Goal: Task Accomplishment & Management: Manage account settings

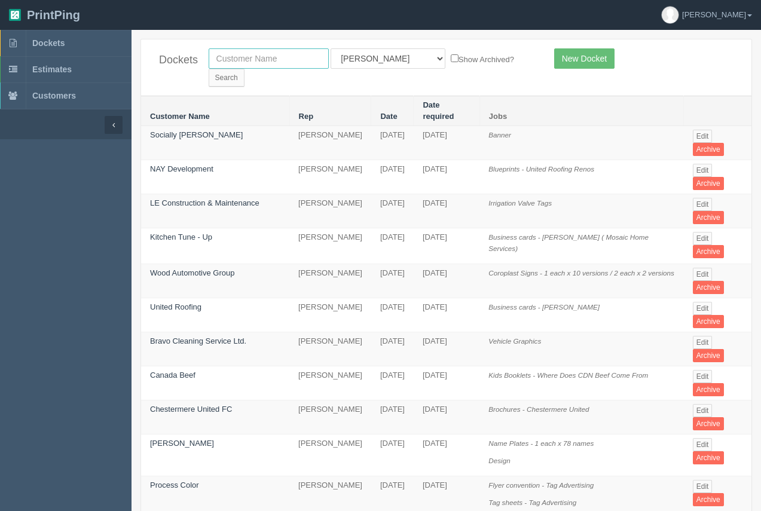
click at [266, 61] on input "text" at bounding box center [269, 58] width 120 height 20
type input "e=mc2"
click at [244, 69] on input "Search" at bounding box center [227, 78] width 36 height 18
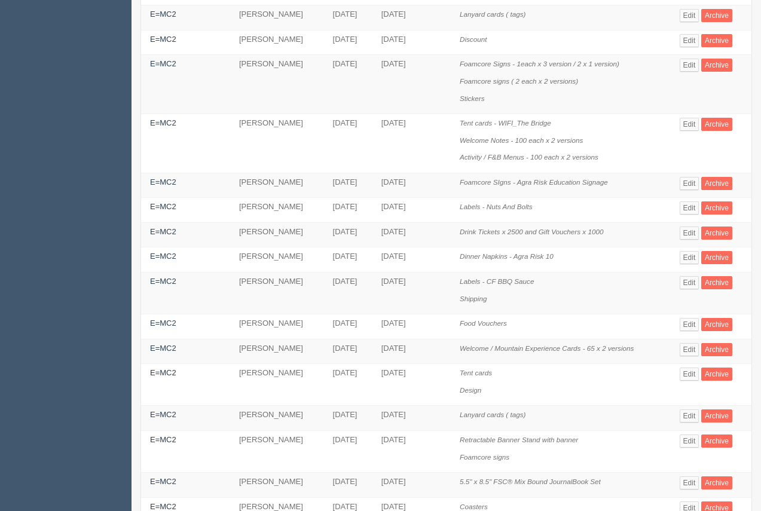
scroll to position [202, 0]
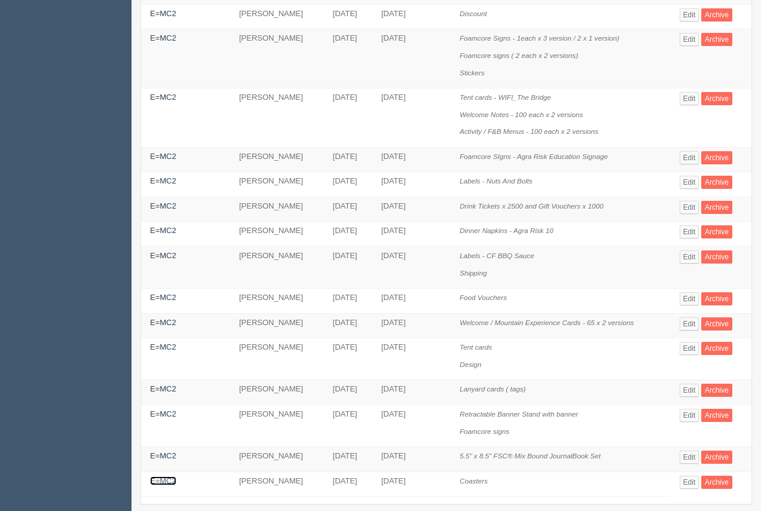
click at [158, 476] on link "E=MC2" at bounding box center [163, 480] width 26 height 9
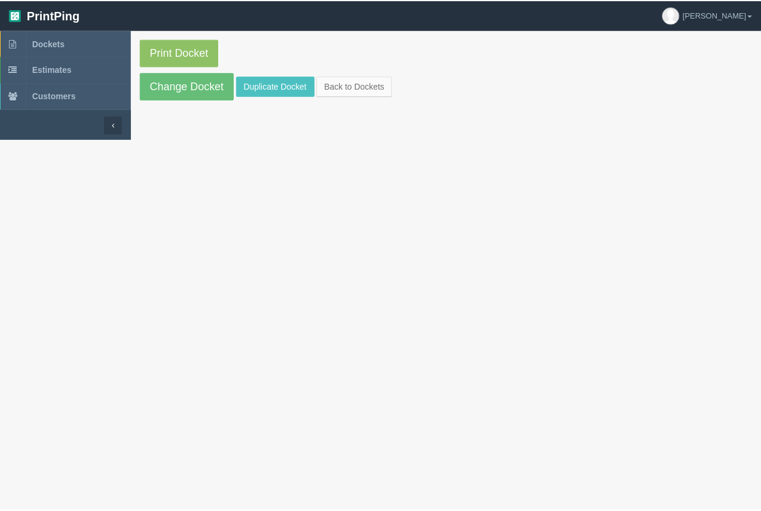
scroll to position [202, 0]
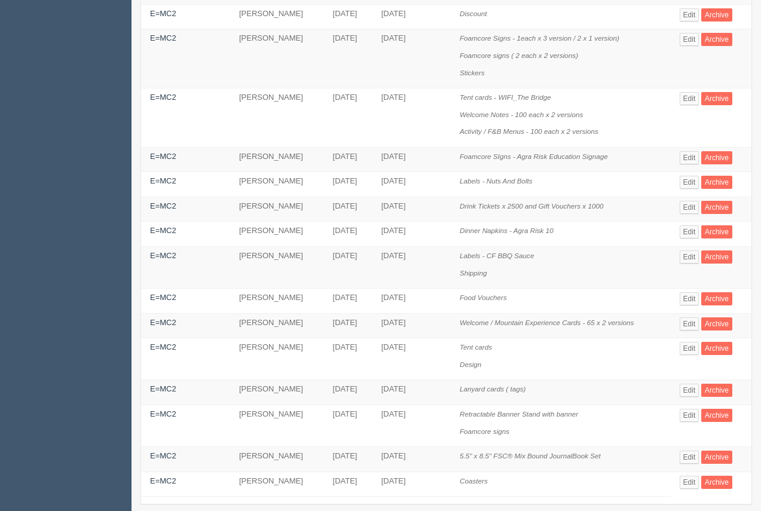
click at [757, 53] on div "Dockets e=mc2 All Users [PERSON_NAME] Test 1 [PERSON_NAME] [PERSON_NAME] [PERSO…" at bounding box center [445, 176] width 629 height 679
click at [760, 50] on div "Dockets e=mc2 All Users [PERSON_NAME] Test 1 [PERSON_NAME] [PERSON_NAME] [PERSO…" at bounding box center [445, 176] width 629 height 679
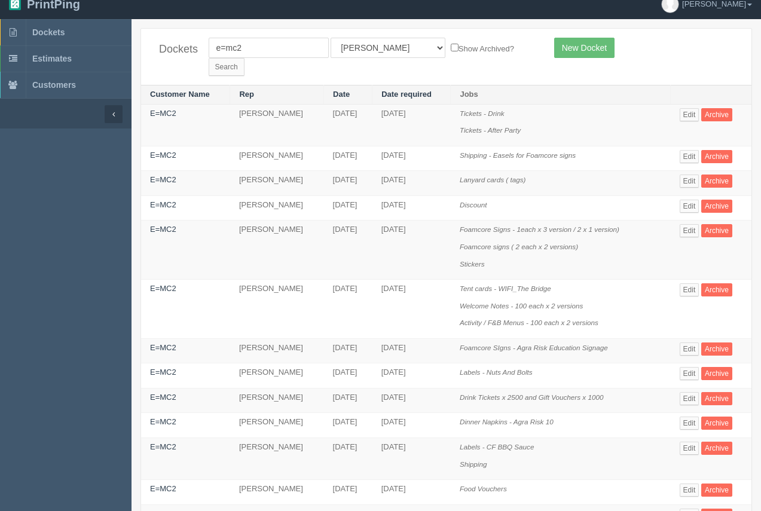
scroll to position [0, 0]
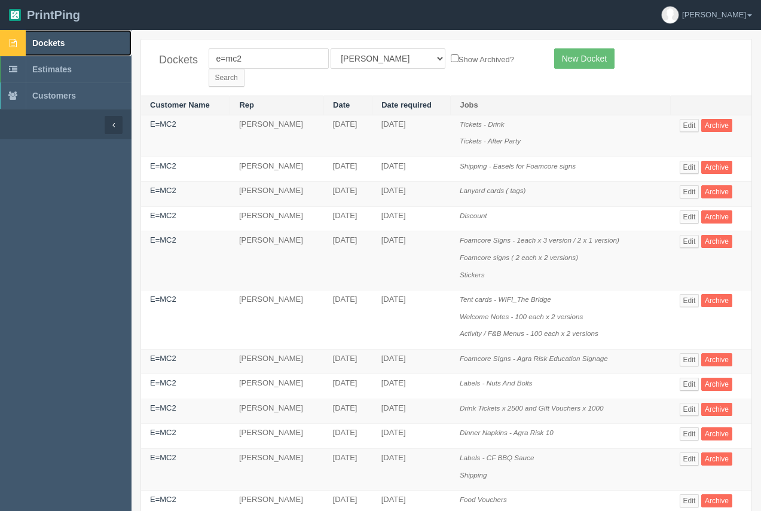
click at [65, 48] on link "Dockets" at bounding box center [65, 43] width 131 height 26
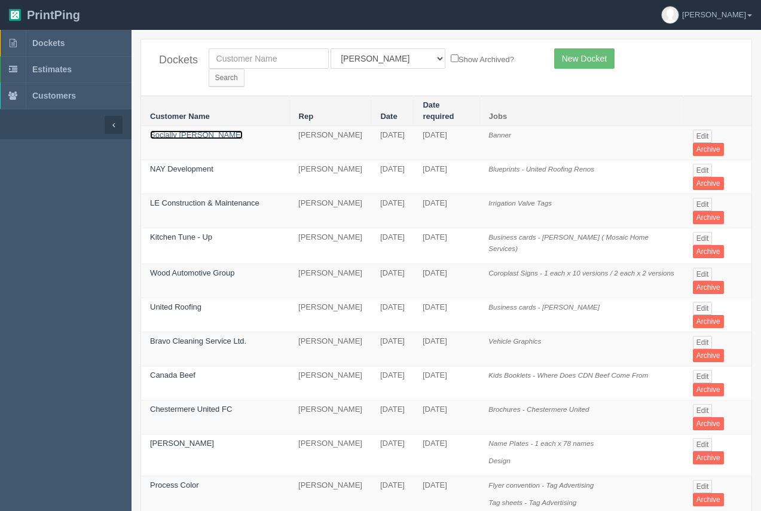
click at [171, 130] on link "Socially [PERSON_NAME]" at bounding box center [196, 134] width 93 height 9
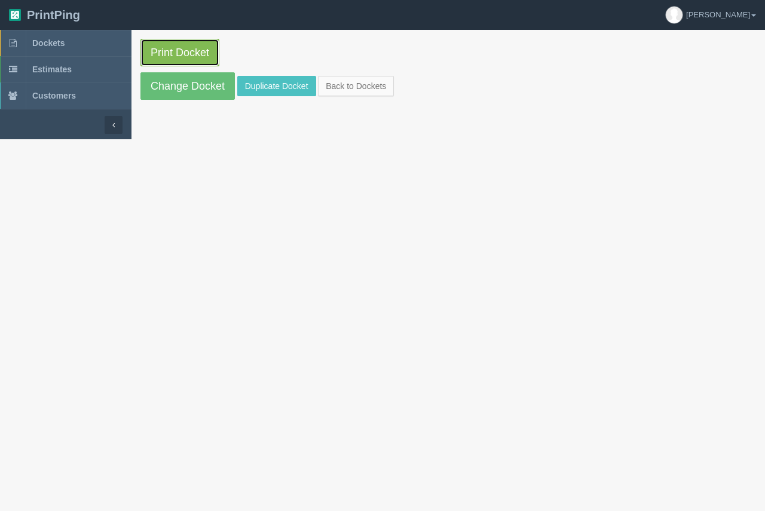
click at [180, 63] on link "Print Docket" at bounding box center [179, 52] width 79 height 27
click at [50, 43] on span "Dockets" at bounding box center [48, 43] width 32 height 10
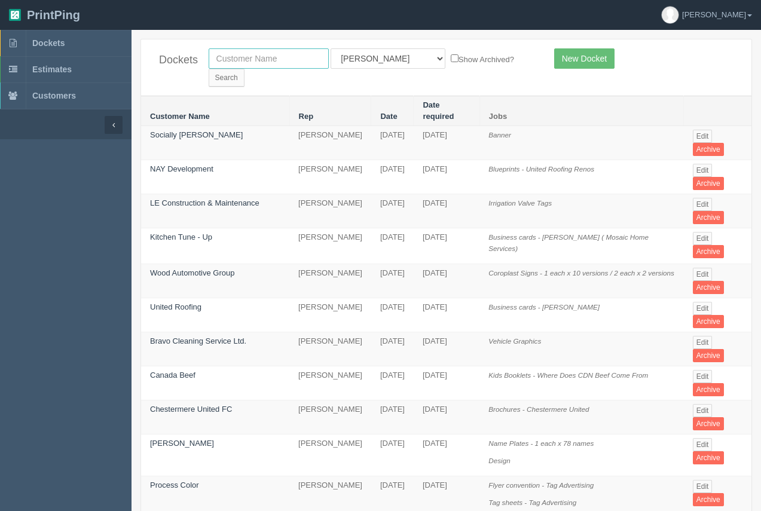
click at [225, 56] on input "text" at bounding box center [269, 58] width 120 height 20
drag, startPoint x: 262, startPoint y: 63, endPoint x: 289, endPoint y: 61, distance: 27.5
click at [209, 63] on input "kelly" at bounding box center [269, 58] width 120 height 20
type input "kelly"
click at [244, 69] on input "Search" at bounding box center [227, 78] width 36 height 18
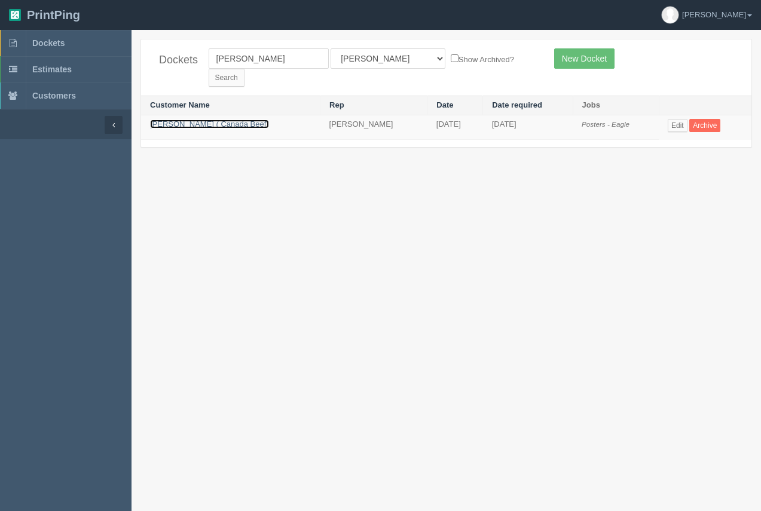
click at [171, 120] on link "Kelly Hyde ( Canada Beef)" at bounding box center [209, 124] width 119 height 9
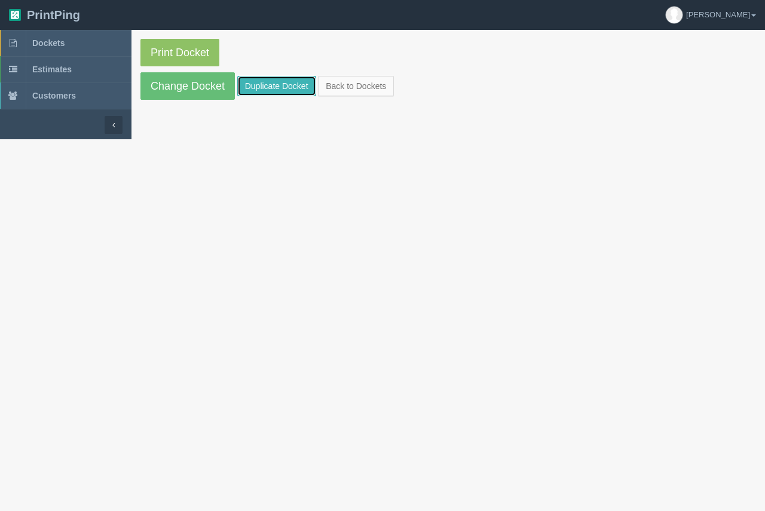
click at [255, 85] on link "Duplicate Docket" at bounding box center [276, 86] width 79 height 20
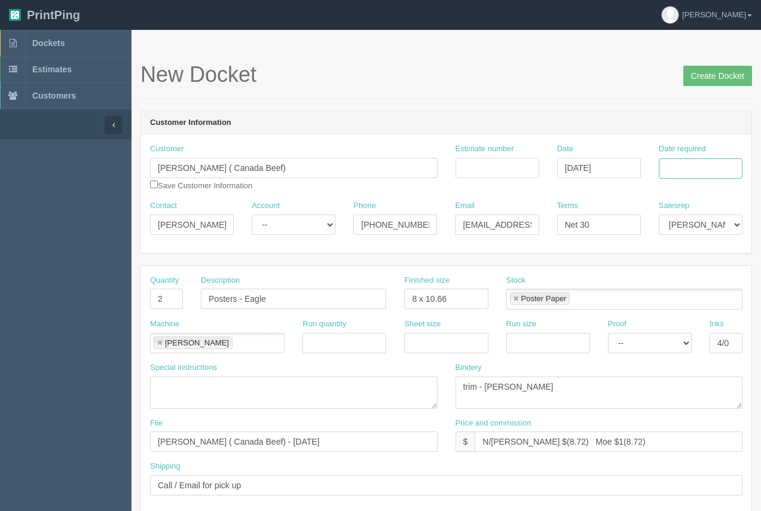
click at [694, 171] on input "Date required" at bounding box center [700, 168] width 84 height 20
click at [654, 262] on td "11" at bounding box center [652, 265] width 17 height 17
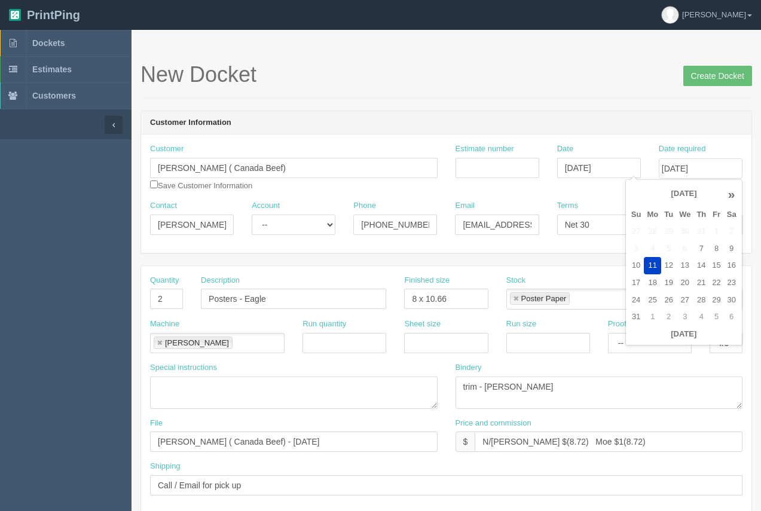
drag, startPoint x: 711, startPoint y: 263, endPoint x: 674, endPoint y: 209, distance: 65.3
click at [709, 262] on td "15" at bounding box center [716, 265] width 14 height 17
type input "[DATE]"
drag, startPoint x: 605, startPoint y: 107, endPoint x: 590, endPoint y: 131, distance: 28.2
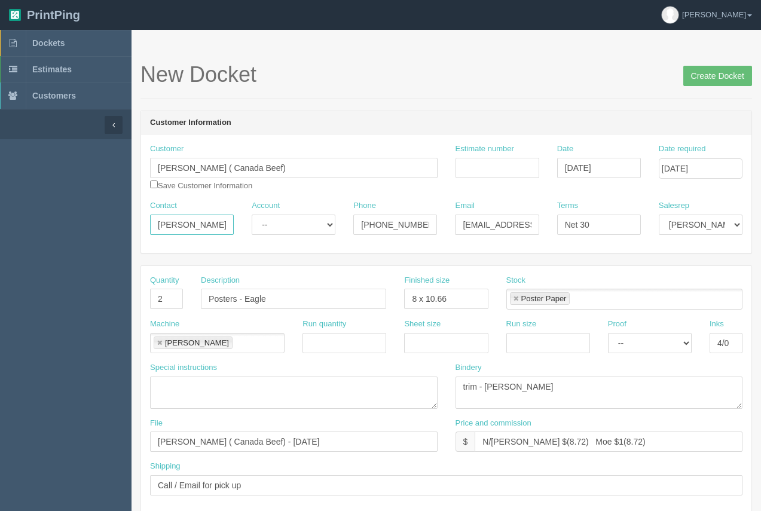
drag, startPoint x: 211, startPoint y: 224, endPoint x: 113, endPoint y: 211, distance: 98.9
click at [277, 167] on input "Kelly Hyde ( Canada Beef)" at bounding box center [293, 168] width 287 height 20
drag, startPoint x: 271, startPoint y: 169, endPoint x: 114, endPoint y: 161, distance: 157.4
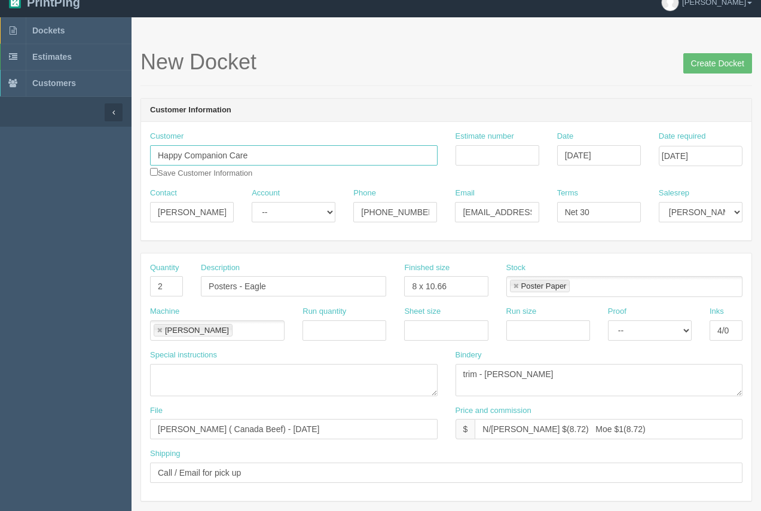
scroll to position [26, 0]
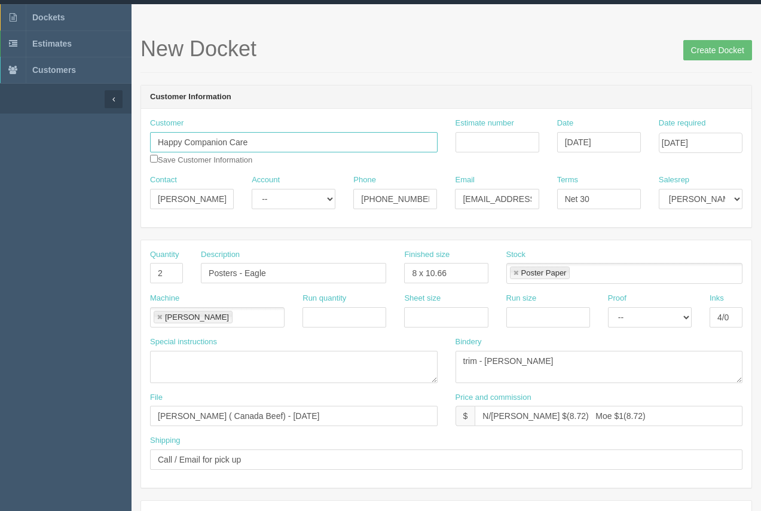
type input "Happy Companion Care"
drag, startPoint x: 544, startPoint y: 417, endPoint x: 523, endPoint y: 416, distance: 20.9
click at [523, 416] on input "N/C Arif $(8.72) Moe $1(8.72)" at bounding box center [608, 416] width 268 height 20
type input "N/C Arif $115.00 Moe $1(8.72)"
drag, startPoint x: 171, startPoint y: 265, endPoint x: 155, endPoint y: 273, distance: 18.2
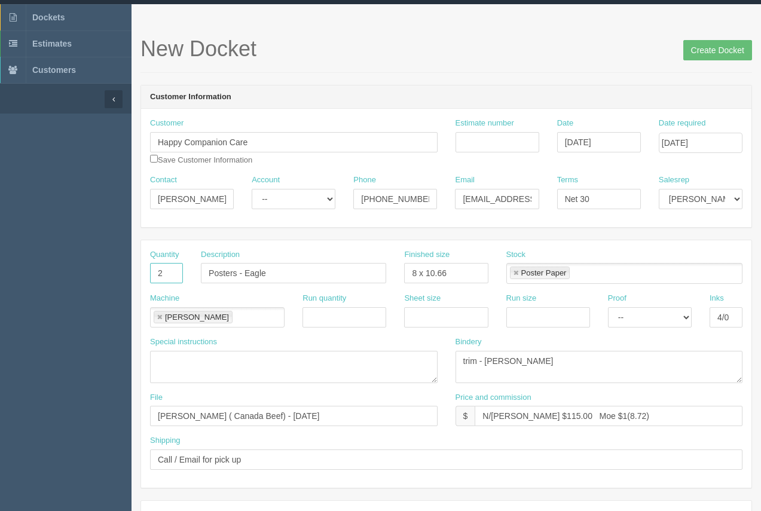
click at [155, 273] on input "2" at bounding box center [166, 273] width 33 height 20
type input "500"
click at [302, 271] on input "Business cards" at bounding box center [293, 273] width 185 height 20
paste input "Onyeisi Akpu"
type input "Business cards - Onyeisi Akpu"
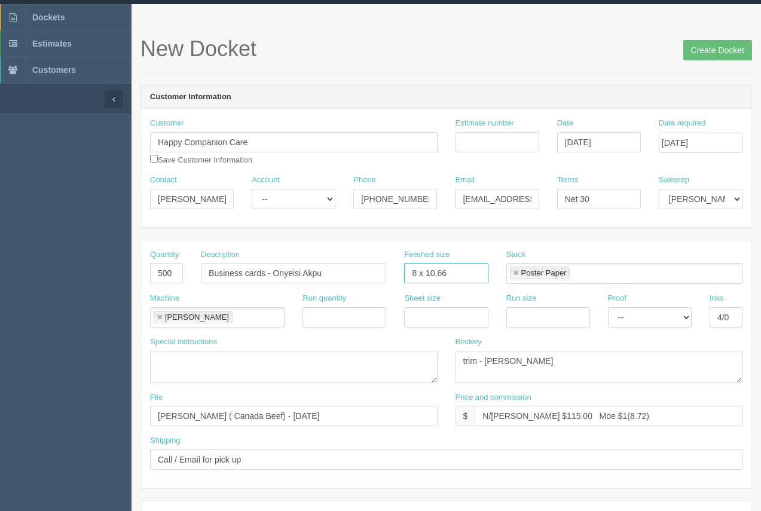
drag, startPoint x: 460, startPoint y: 272, endPoint x: 399, endPoint y: 272, distance: 61.5
click at [399, 272] on div "Finished size 8 x 10.66" at bounding box center [446, 271] width 102 height 44
type input "3.5 x 2"
click at [512, 272] on link at bounding box center [515, 273] width 7 height 8
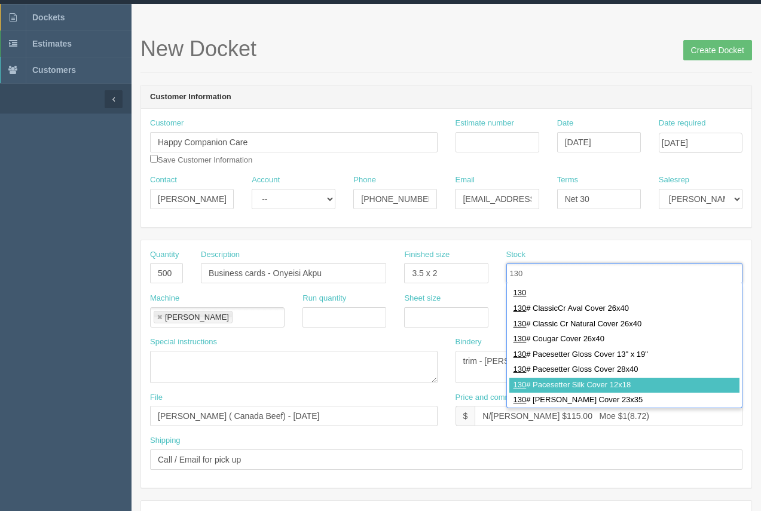
type input "130"
type input "130# Pacesetter Silk Cover 12x18"
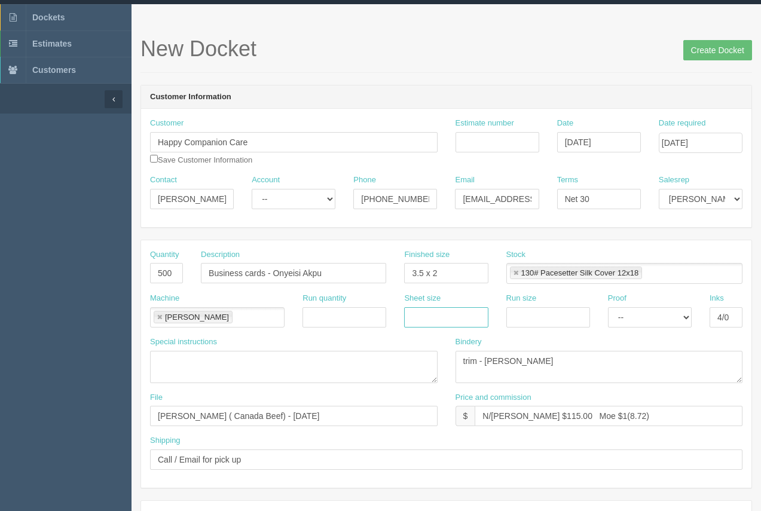
click at [428, 324] on input "text" at bounding box center [446, 317] width 84 height 20
type input "12 x 18"
click at [534, 319] on input "text" at bounding box center [548, 317] width 84 height 20
type input "12 x 18"
drag, startPoint x: 730, startPoint y: 315, endPoint x: 696, endPoint y: 317, distance: 34.7
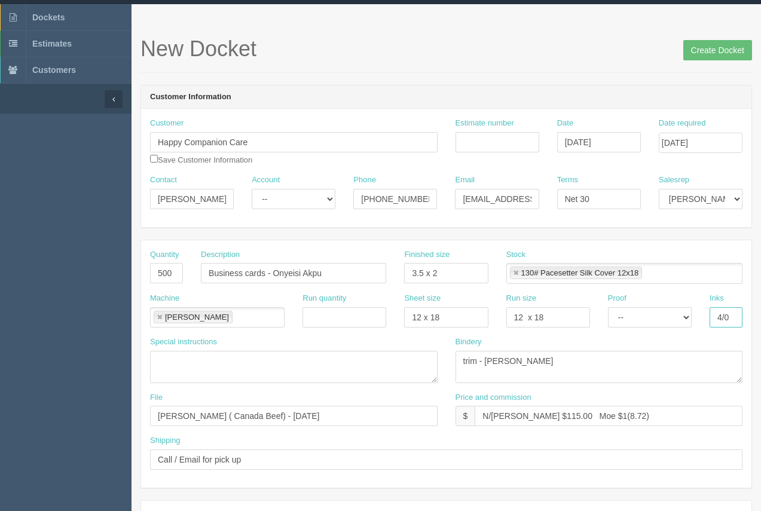
click at [696, 317] on div "Machine Roland Roland Run quantity Sheet size 12 x 18 Run size 12 x 18 Proof --…" at bounding box center [446, 315] width 610 height 44
type input "4/4"
click at [162, 314] on link at bounding box center [159, 318] width 7 height 8
click at [164, 315] on ul at bounding box center [217, 317] width 134 height 21
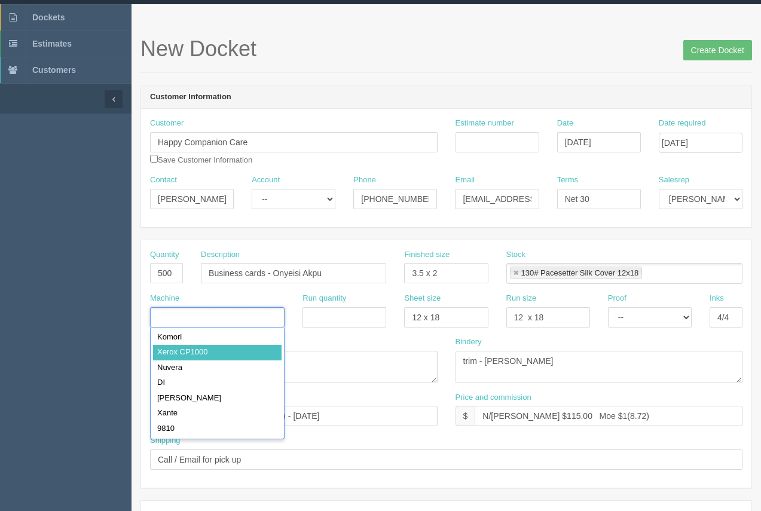
type input "Xerox CP1000"
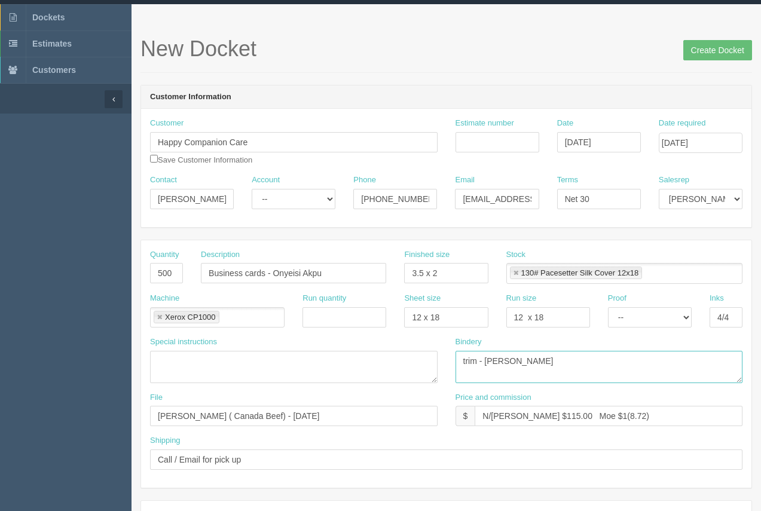
drag, startPoint x: 526, startPoint y: 358, endPoint x: 479, endPoint y: 360, distance: 47.2
click at [479, 360] on textarea "trim - Arif" at bounding box center [598, 367] width 287 height 32
type textarea "trim"
drag, startPoint x: 347, startPoint y: 415, endPoint x: 158, endPoint y: 394, distance: 189.9
click at [158, 394] on div "File Kelly Hyde ( Canada Beef) - July 2025" at bounding box center [293, 409] width 287 height 35
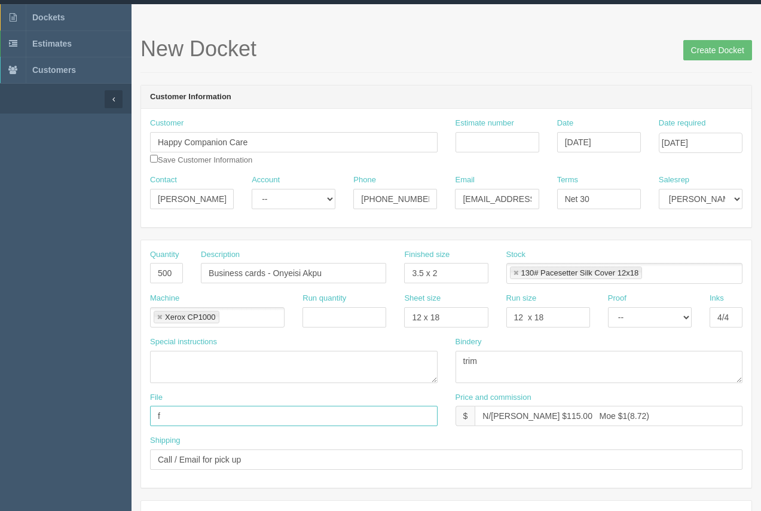
type input "files@allrush.ca."
drag, startPoint x: 517, startPoint y: 415, endPoint x: 430, endPoint y: 412, distance: 87.3
click at [430, 412] on div "File files@allrush.ca. Price and commission $ N/C Arif $115.00 Moe $1(8.72)" at bounding box center [446, 414] width 610 height 44
click at [516, 416] on input "$115.00 Moe $1(8.72)" at bounding box center [608, 416] width 268 height 20
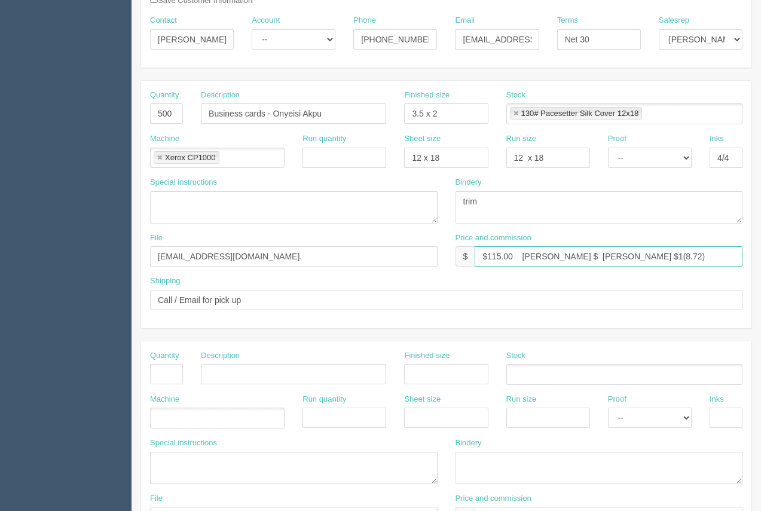
scroll to position [199, 0]
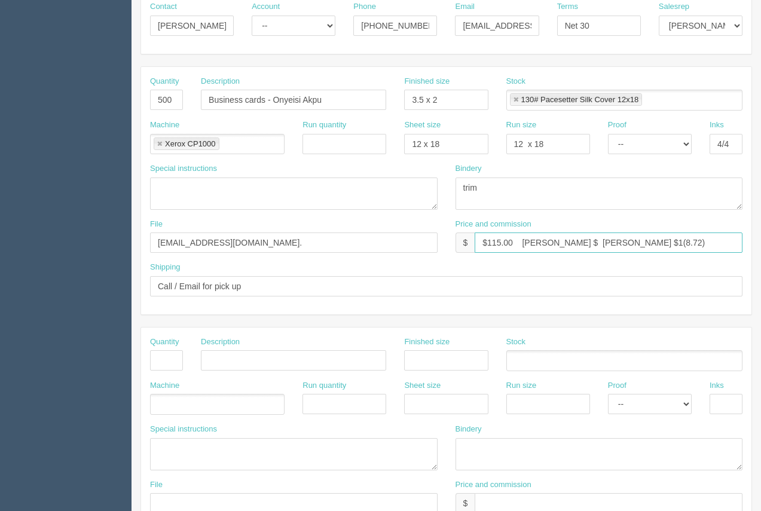
click at [542, 243] on input "$115.00 Arif $ Moe $1(8.72)" at bounding box center [608, 242] width 268 height 20
drag, startPoint x: 630, startPoint y: 243, endPoint x: 604, endPoint y: 241, distance: 26.4
click at [604, 241] on input "$115.00 Arif $31.21 Moe $1(8.72)" at bounding box center [608, 242] width 268 height 20
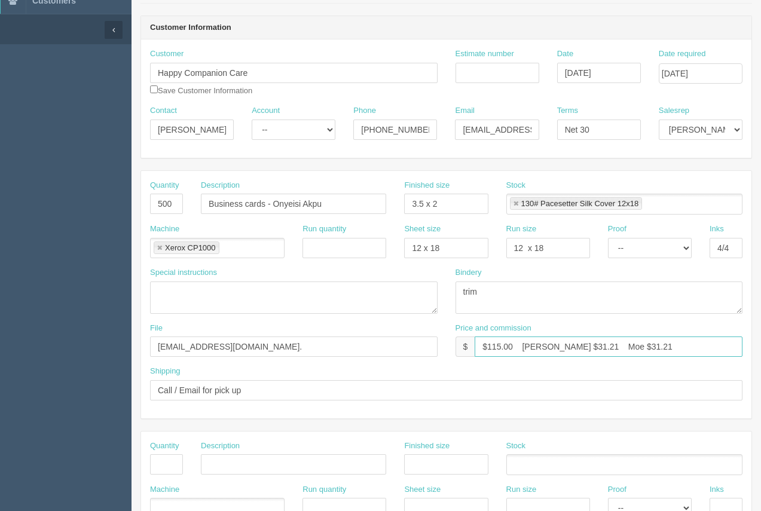
scroll to position [96, 0]
type input "$115.00 Arif $31.21 Moe $31.21"
click at [508, 73] on input "Estimate number" at bounding box center [497, 72] width 84 height 20
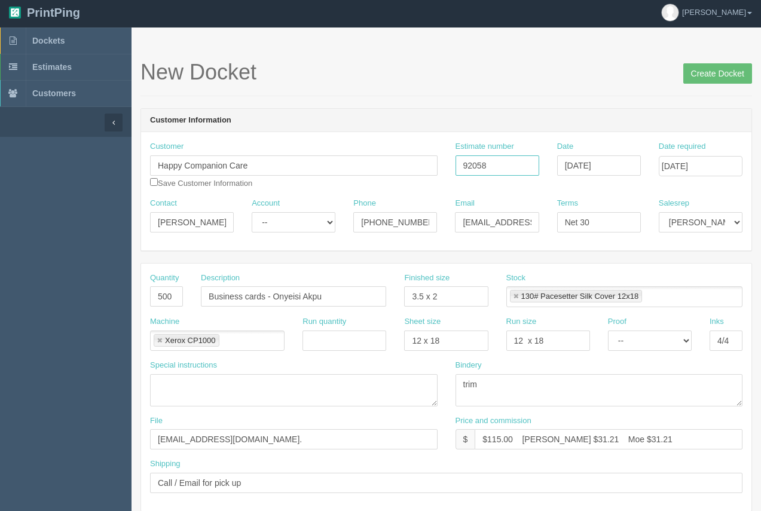
scroll to position [0, 0]
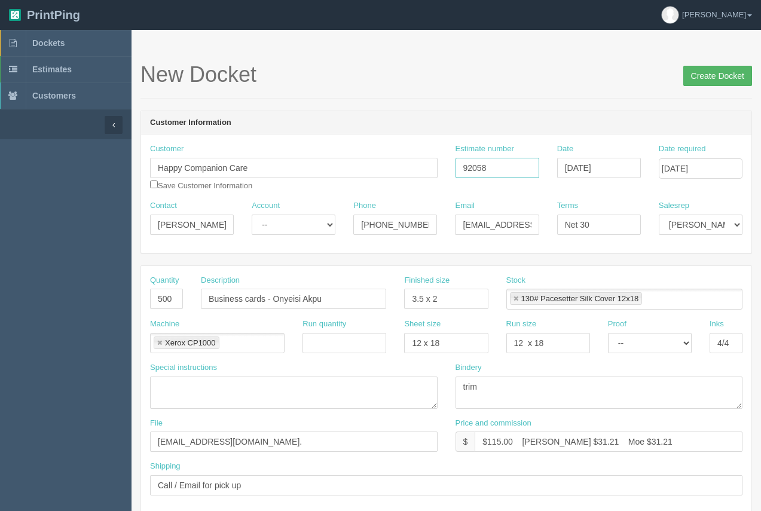
type input "92058"
drag, startPoint x: 707, startPoint y: 78, endPoint x: 650, endPoint y: 79, distance: 58.0
click at [707, 78] on input "Create Docket" at bounding box center [717, 76] width 69 height 20
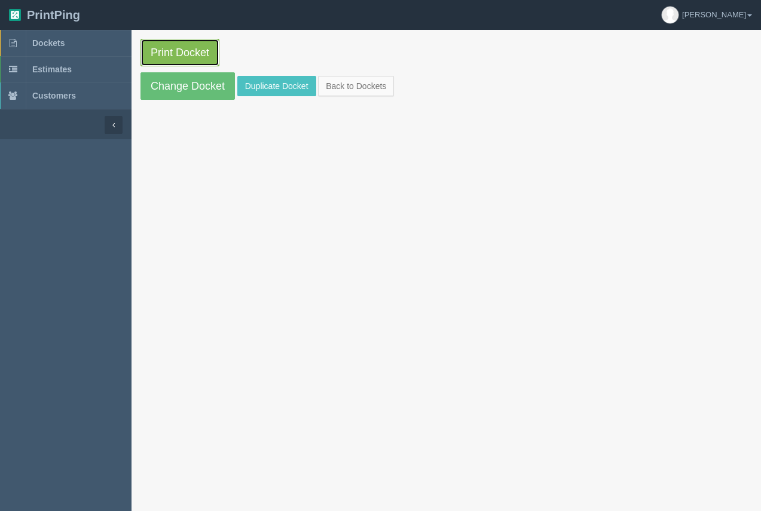
click at [161, 56] on link "Print Docket" at bounding box center [179, 52] width 79 height 27
click at [45, 43] on span "Dockets" at bounding box center [48, 43] width 32 height 10
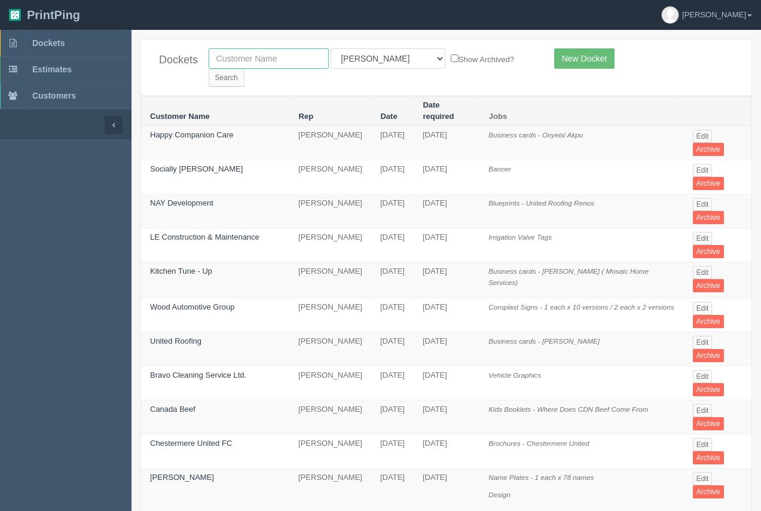
click at [256, 59] on input "text" at bounding box center [269, 58] width 120 height 20
type input "richelieu"
click at [244, 69] on input "Search" at bounding box center [227, 78] width 36 height 18
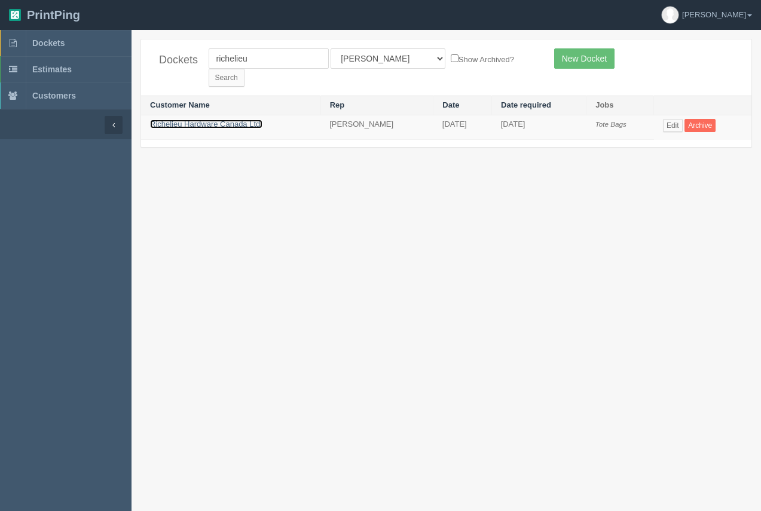
click at [237, 120] on link "Richelieu Hardware Canada Ltd." at bounding box center [206, 124] width 112 height 9
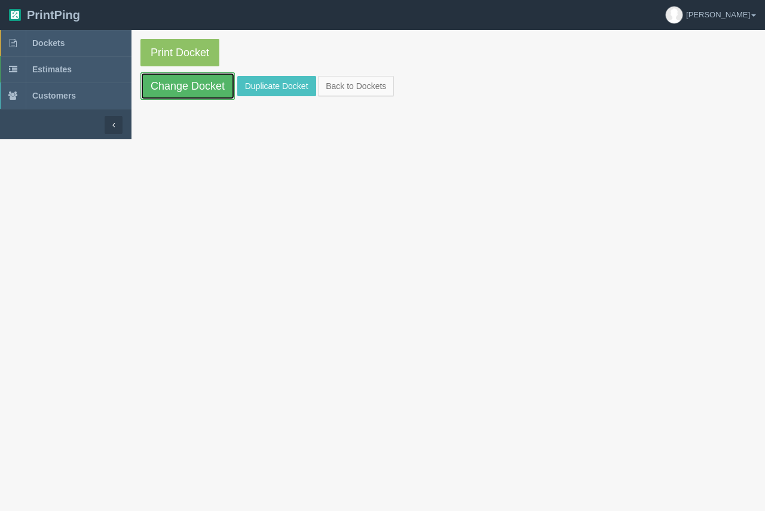
click at [211, 91] on link "Change Docket" at bounding box center [187, 85] width 94 height 27
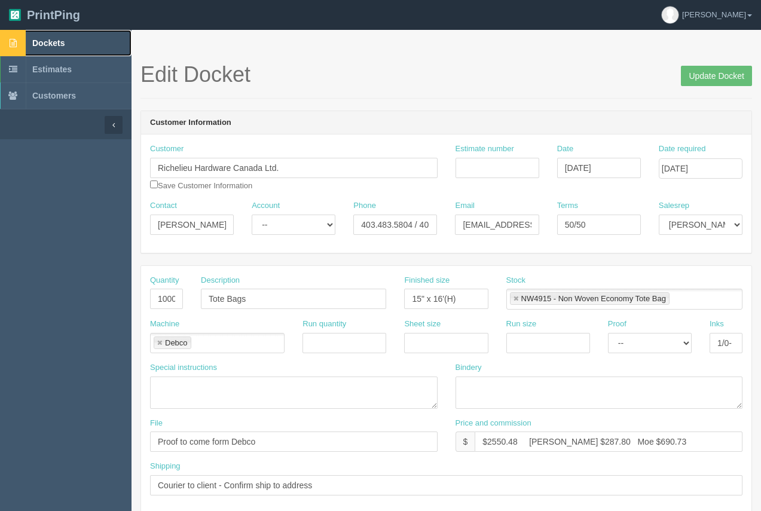
click at [39, 39] on span "Dockets" at bounding box center [48, 43] width 32 height 10
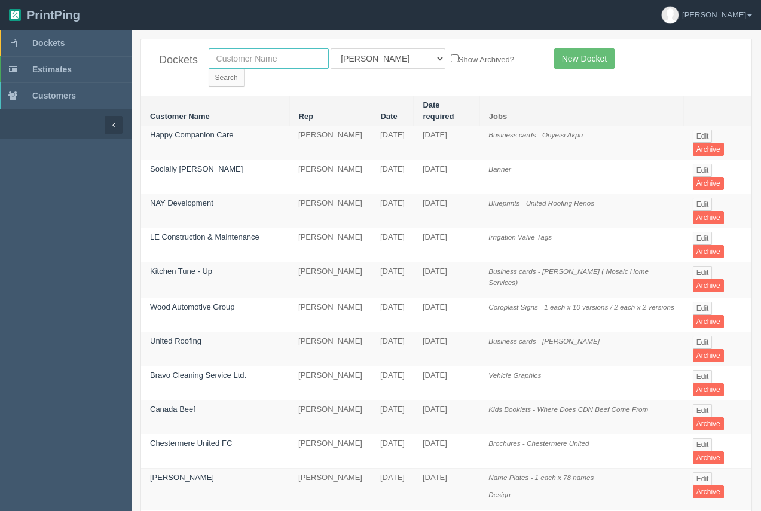
click at [237, 66] on input "text" at bounding box center [269, 58] width 120 height 20
type input "richelieu"
click at [244, 69] on input "Search" at bounding box center [227, 78] width 36 height 18
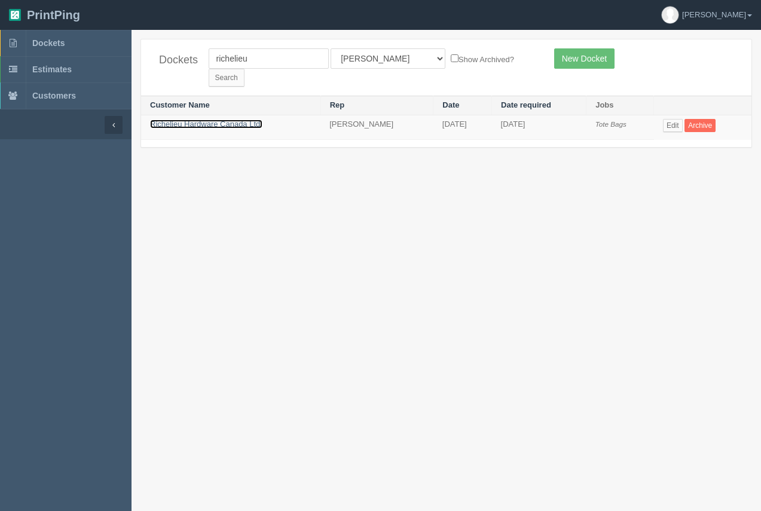
click at [220, 120] on link "Richelieu Hardware Canada Ltd." at bounding box center [206, 124] width 112 height 9
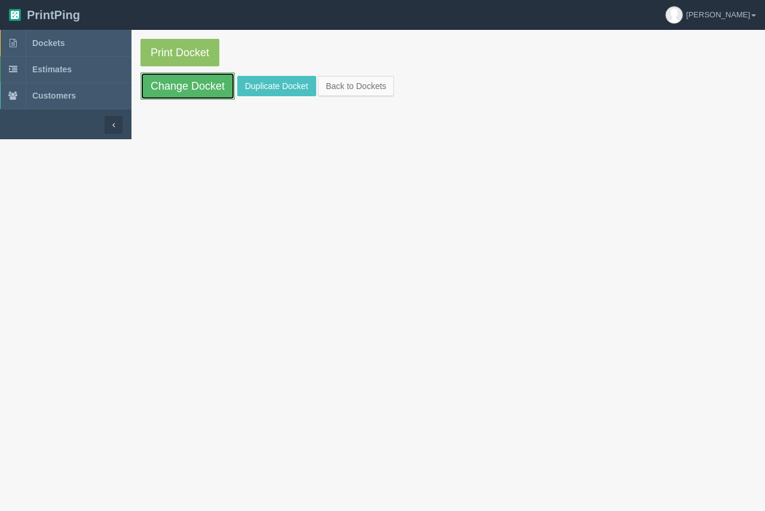
click at [199, 93] on link "Change Docket" at bounding box center [187, 85] width 94 height 27
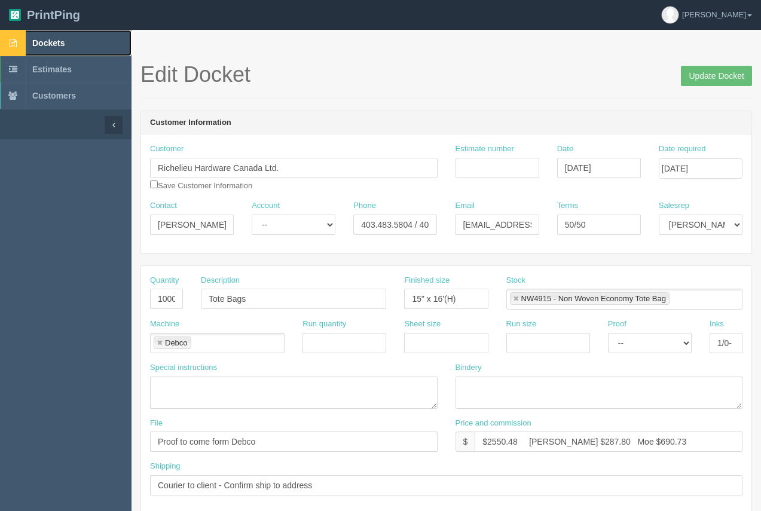
click at [53, 42] on span "Dockets" at bounding box center [48, 43] width 32 height 10
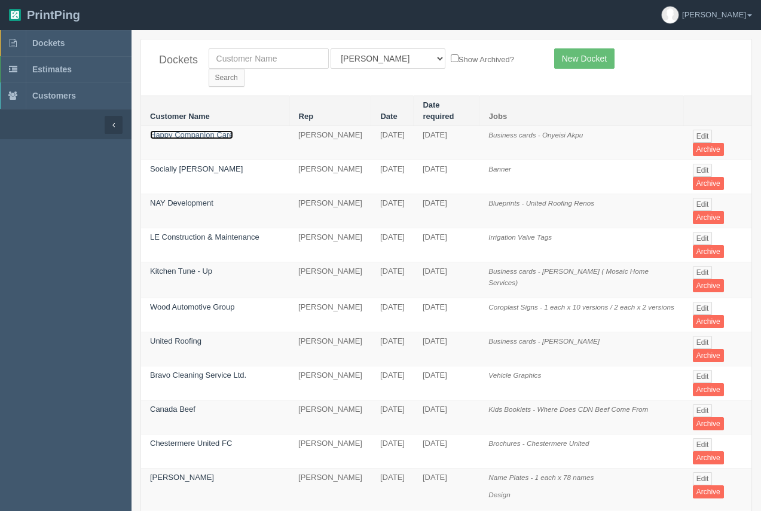
click at [209, 130] on link "Happy Companion Care" at bounding box center [191, 134] width 83 height 9
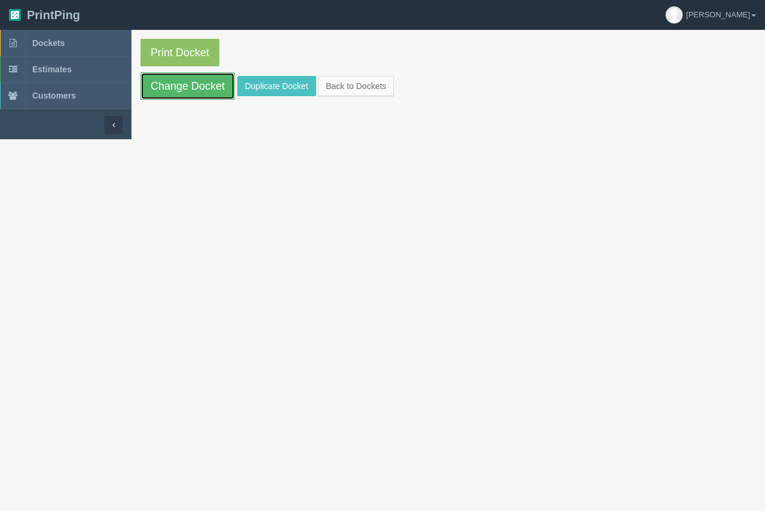
click at [213, 92] on link "Change Docket" at bounding box center [187, 85] width 94 height 27
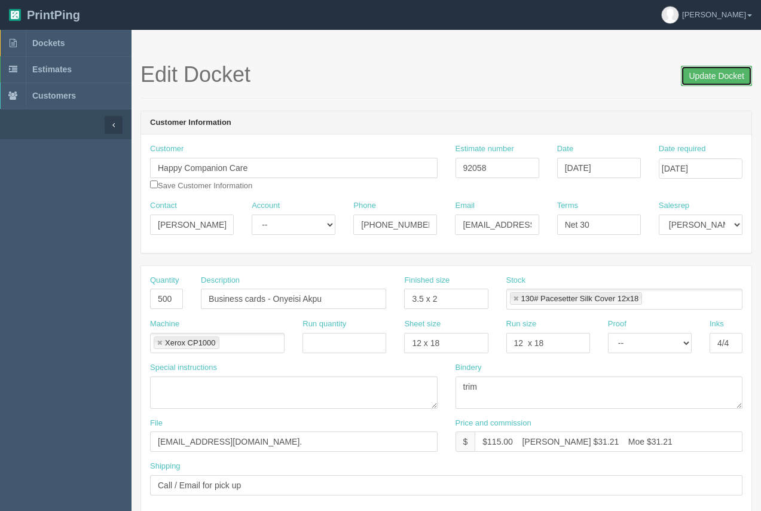
click at [709, 81] on input "Update Docket" at bounding box center [716, 76] width 71 height 20
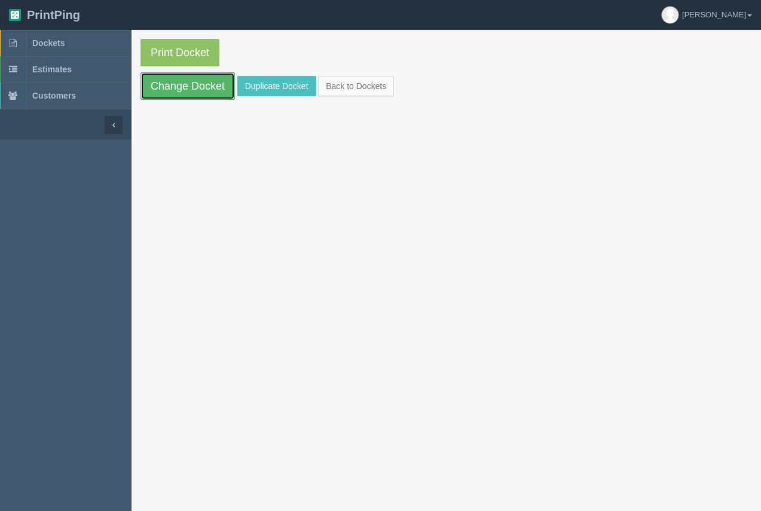
click at [164, 82] on link "Change Docket" at bounding box center [187, 85] width 94 height 27
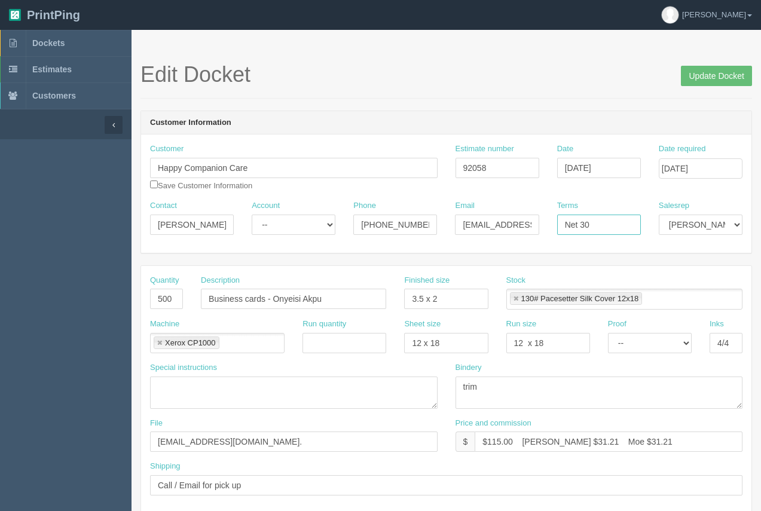
drag, startPoint x: 598, startPoint y: 228, endPoint x: 538, endPoint y: 228, distance: 59.8
click at [538, 228] on div "Contact [PERSON_NAME] Account -- Existing Client Allrush Client Rep Client Phon…" at bounding box center [446, 222] width 610 height 44
type input "COD"
click at [713, 79] on input "Update Docket" at bounding box center [716, 76] width 71 height 20
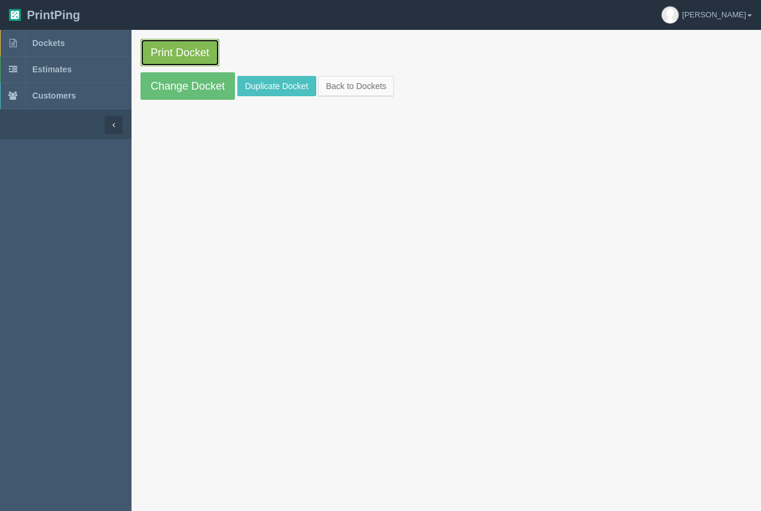
click at [216, 51] on link "Print Docket" at bounding box center [179, 52] width 79 height 27
click at [48, 42] on span "Dockets" at bounding box center [48, 43] width 32 height 10
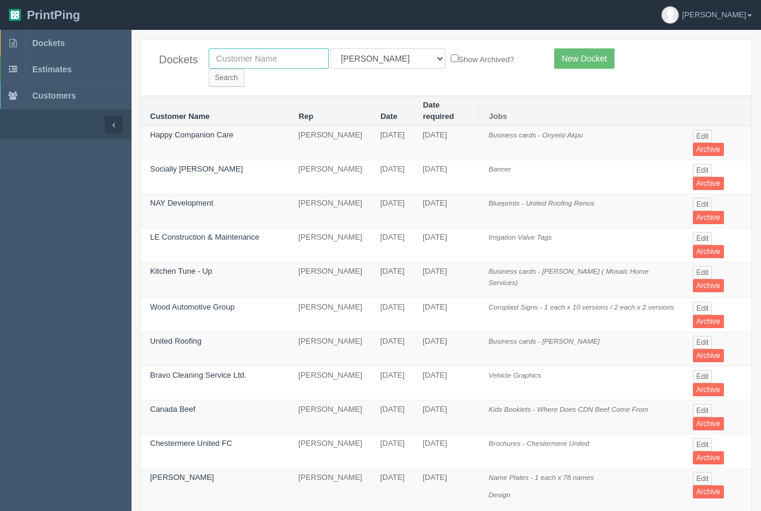
click at [278, 63] on input "text" at bounding box center [269, 58] width 120 height 20
drag, startPoint x: 279, startPoint y: 63, endPoint x: 202, endPoint y: 56, distance: 77.4
click at [202, 56] on div "rej All Users Ali Ali Test 1 Aly Amy Ankit Arif Brandon Dan France Greg Jim Mar…" at bounding box center [372, 67] width 345 height 38
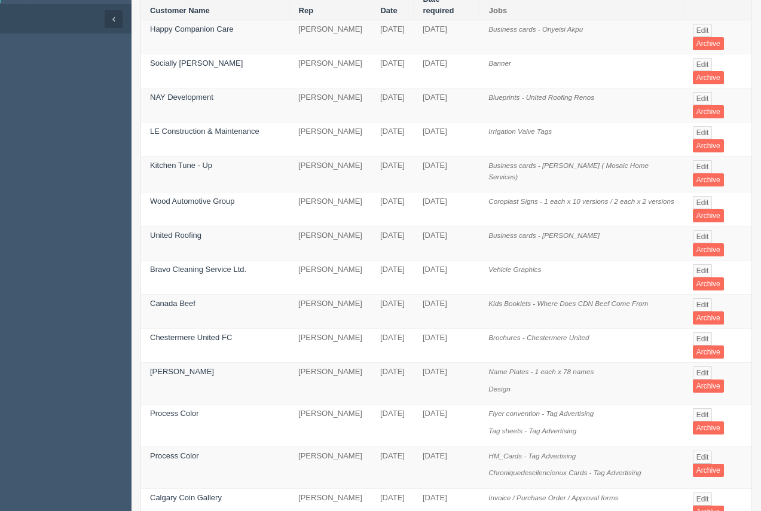
scroll to position [110, 0]
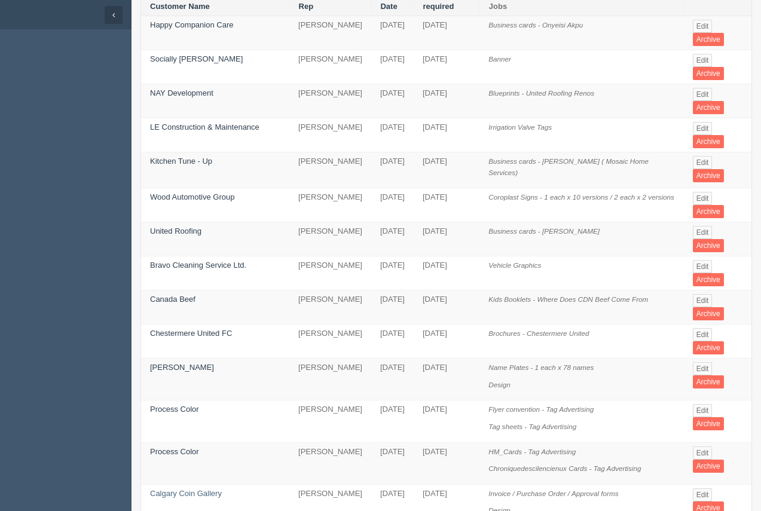
type input "rej"
click at [174, 489] on link "Calgary Coin Gallery" at bounding box center [186, 493] width 72 height 9
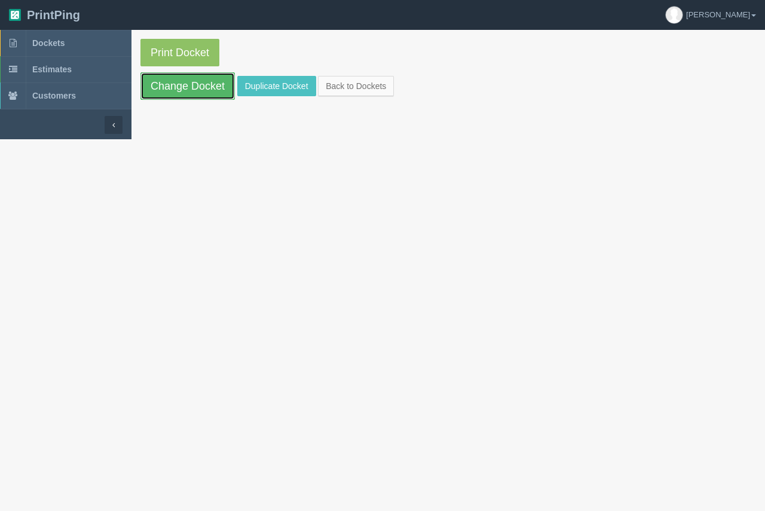
click at [192, 90] on link "Change Docket" at bounding box center [187, 85] width 94 height 27
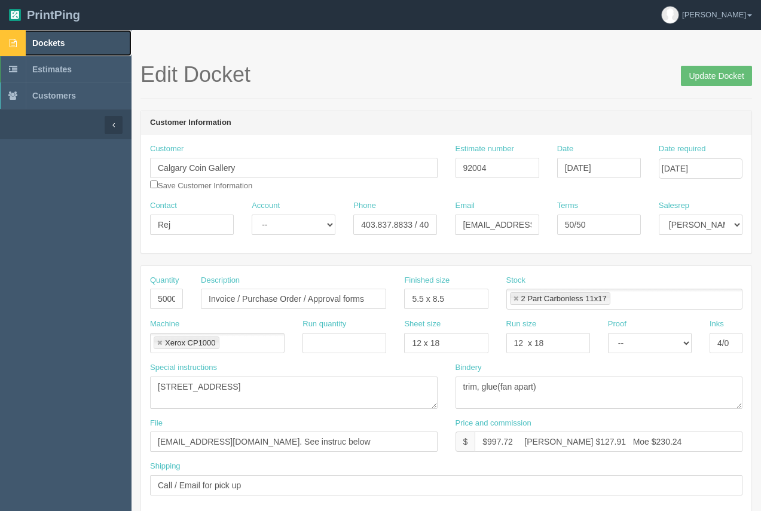
click at [56, 39] on span "Dockets" at bounding box center [48, 43] width 32 height 10
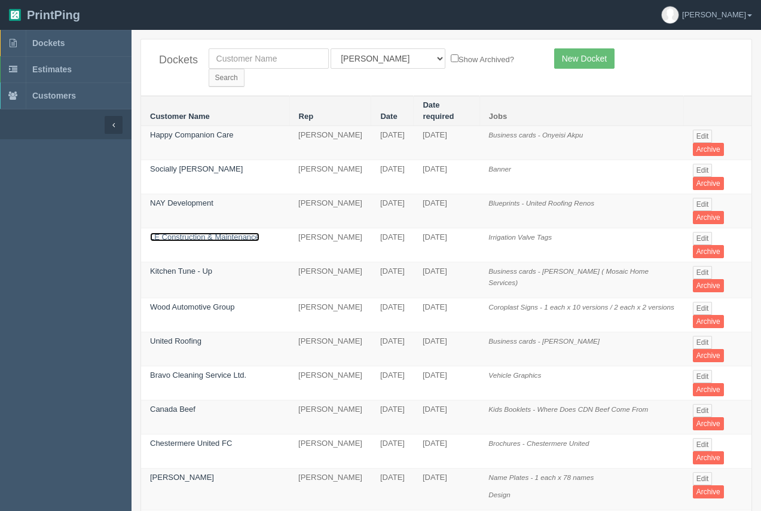
click at [197, 232] on link "LE Construction & Maintenance" at bounding box center [204, 236] width 109 height 9
drag, startPoint x: 197, startPoint y: 208, endPoint x: 194, endPoint y: 179, distance: 28.8
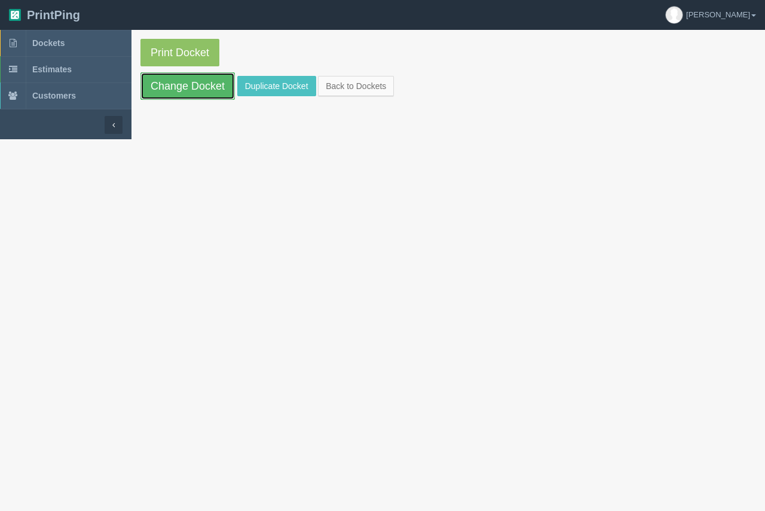
click at [198, 84] on link "Change Docket" at bounding box center [187, 85] width 94 height 27
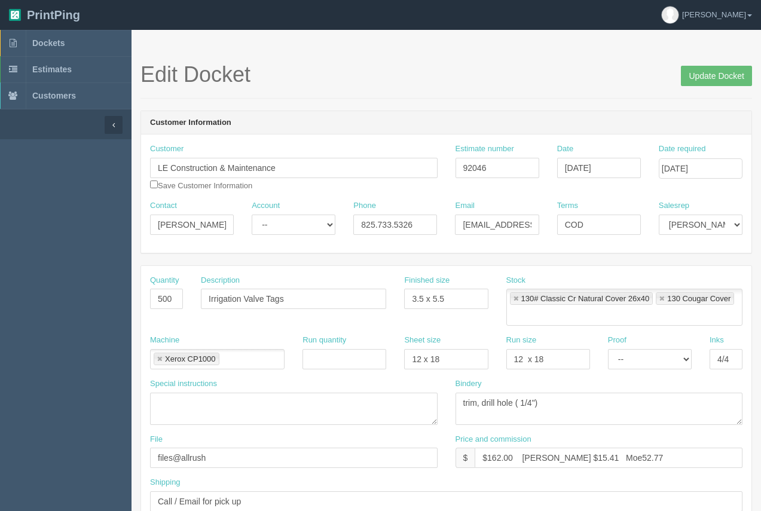
click at [516, 299] on link at bounding box center [515, 299] width 7 height 8
type input "130 Cougar Cover"
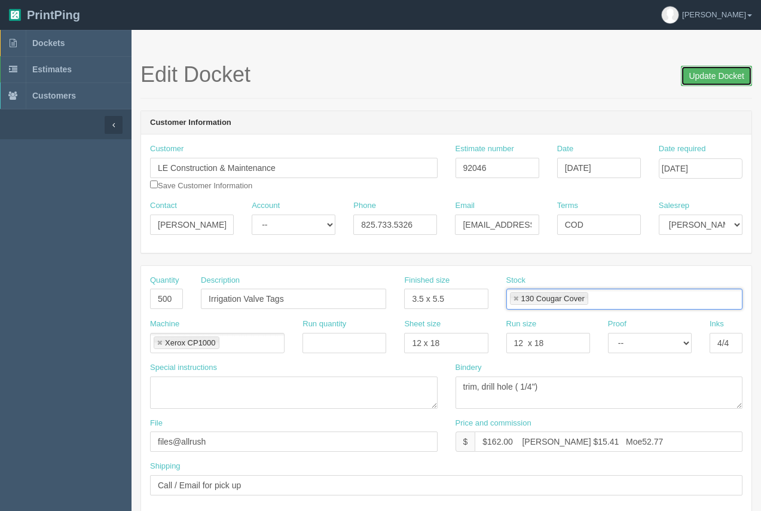
click at [699, 75] on input "Update Docket" at bounding box center [716, 76] width 71 height 20
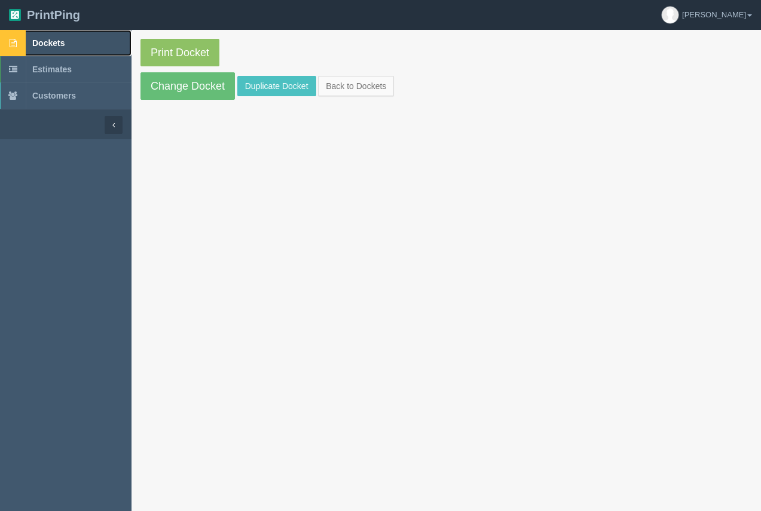
click at [60, 47] on span "Dockets" at bounding box center [48, 43] width 32 height 10
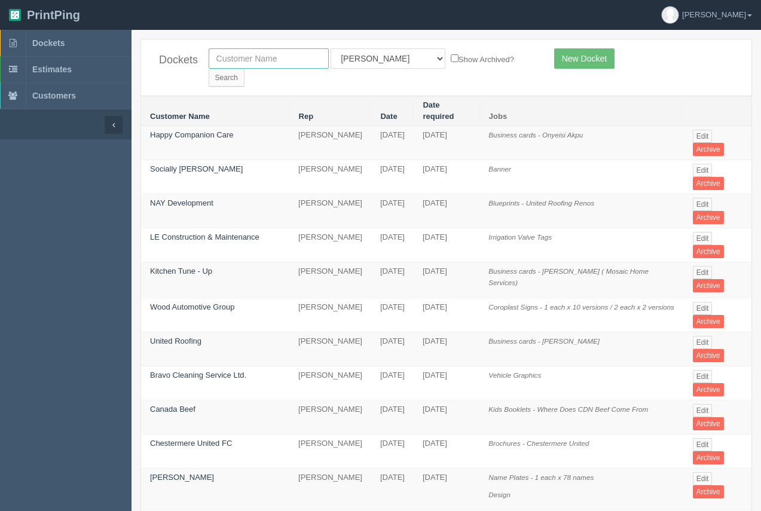
click at [241, 68] on input "text" at bounding box center [269, 58] width 120 height 20
type input "[PERSON_NAME]"
click at [209, 69] on input "Search" at bounding box center [227, 78] width 36 height 18
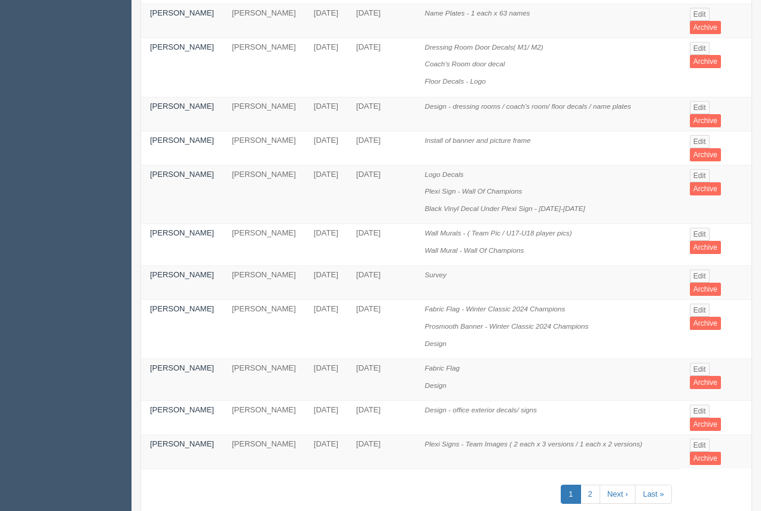
scroll to position [659, 0]
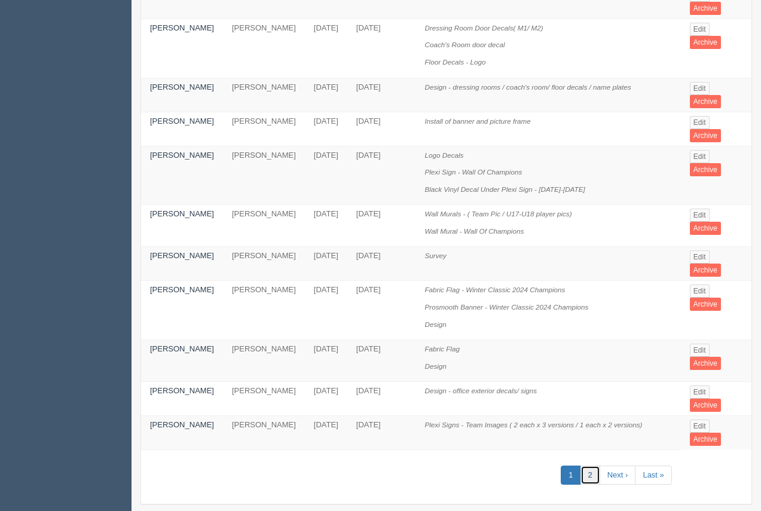
click at [586, 465] on link "2" at bounding box center [590, 475] width 20 height 20
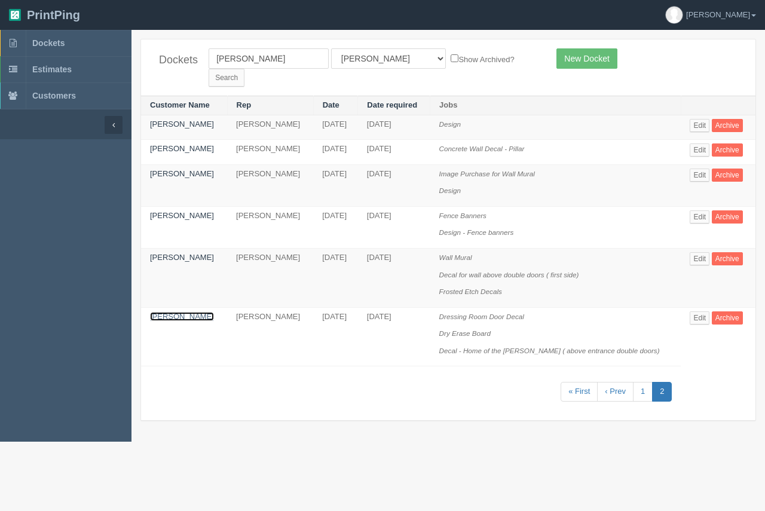
click at [159, 312] on link "[PERSON_NAME]" at bounding box center [182, 316] width 64 height 9
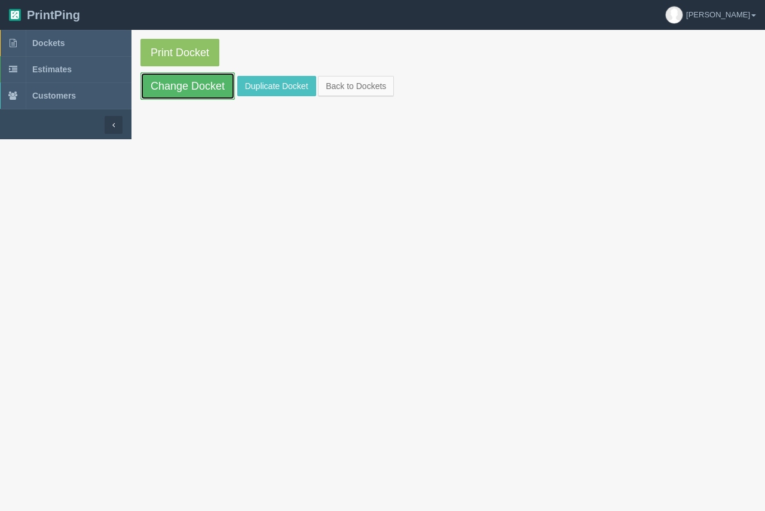
click at [191, 96] on link "Change Docket" at bounding box center [187, 85] width 94 height 27
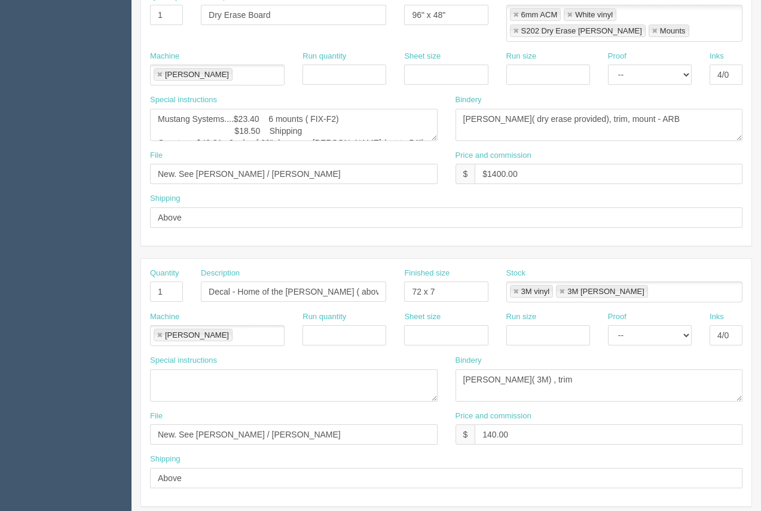
scroll to position [590, 0]
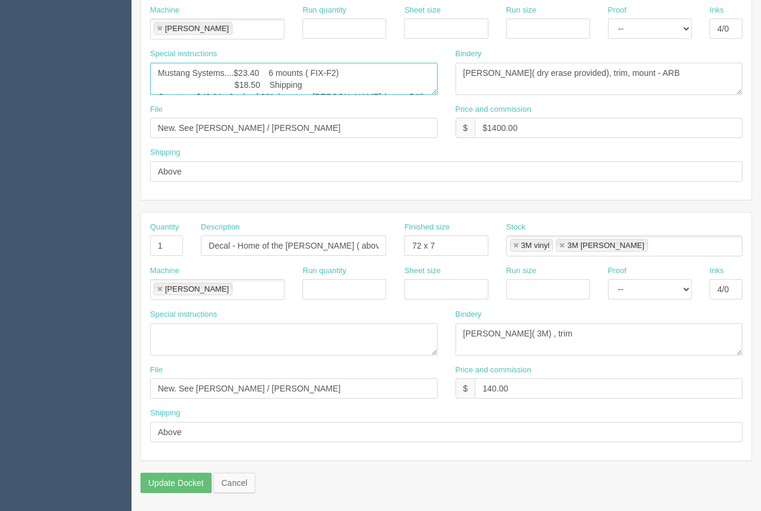
click at [293, 80] on textarea "Mustang Systems....$23.40 6 mounts ( FIX-F2) $18.50 Shipping Onestop...$49.31 3…" at bounding box center [293, 79] width 287 height 32
